Goal: Information Seeking & Learning: Learn about a topic

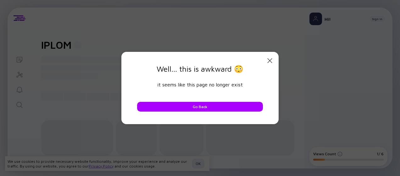
click at [269, 62] on icon "Close Modal" at bounding box center [270, 61] width 8 height 8
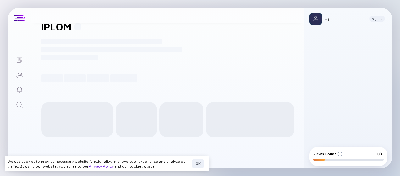
scroll to position [71, 0]
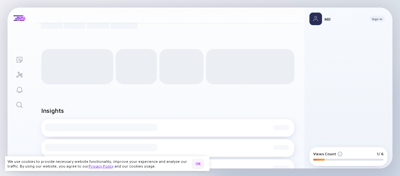
click at [199, 162] on div "OK" at bounding box center [198, 164] width 13 height 10
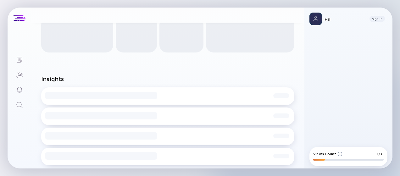
scroll to position [0, 0]
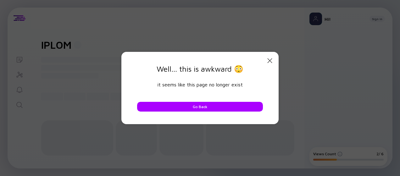
click at [270, 57] on icon "Close Modal" at bounding box center [270, 61] width 8 height 8
